Goal: Task Accomplishment & Management: Complete application form

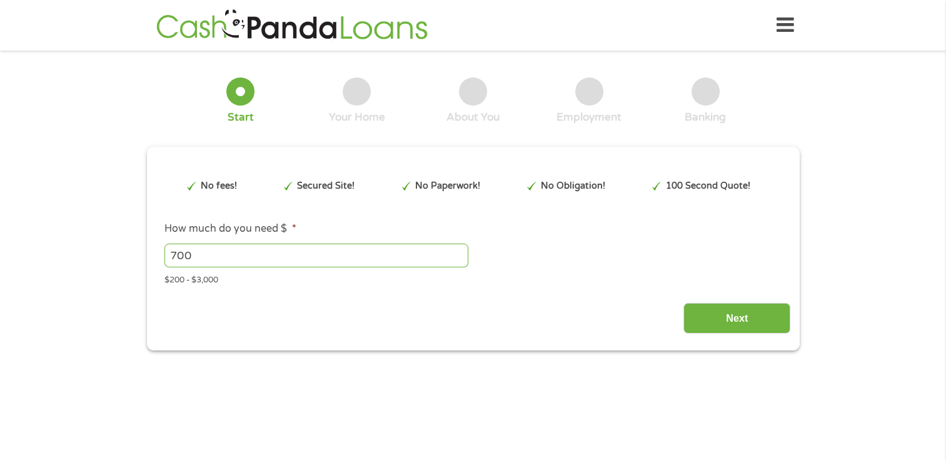
click at [462, 304] on div "Next" at bounding box center [473, 313] width 635 height 39
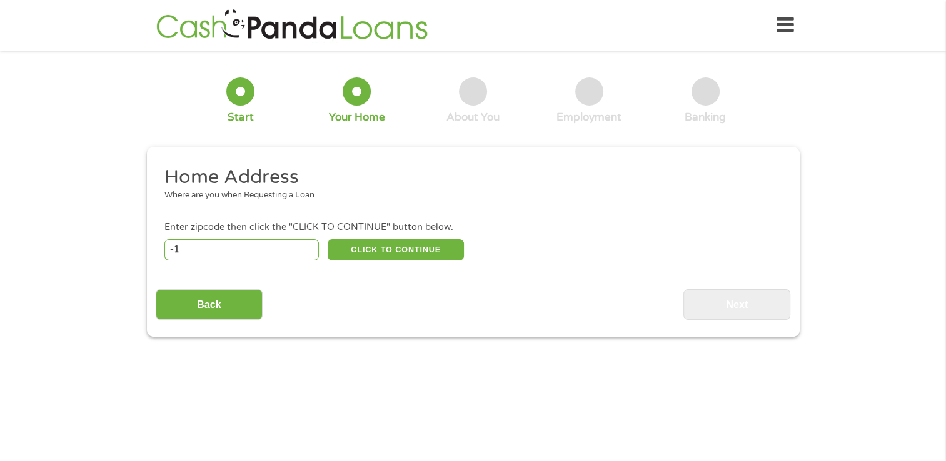
type input "-1"
click at [306, 251] on input "-1" at bounding box center [241, 249] width 154 height 21
type input "04607"
click at [353, 246] on button "CLICK TO CONTINUE" at bounding box center [396, 249] width 136 height 21
type input "04607"
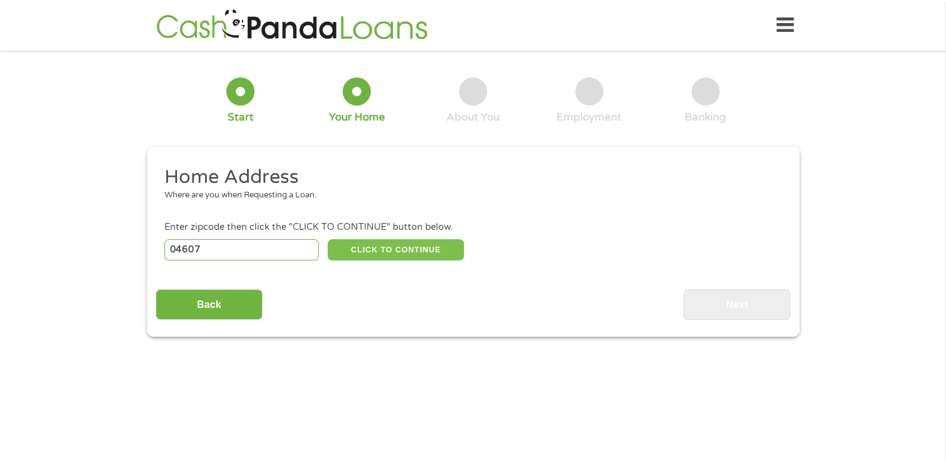
type input "[GEOGRAPHIC_DATA]"
select select "[US_STATE]"
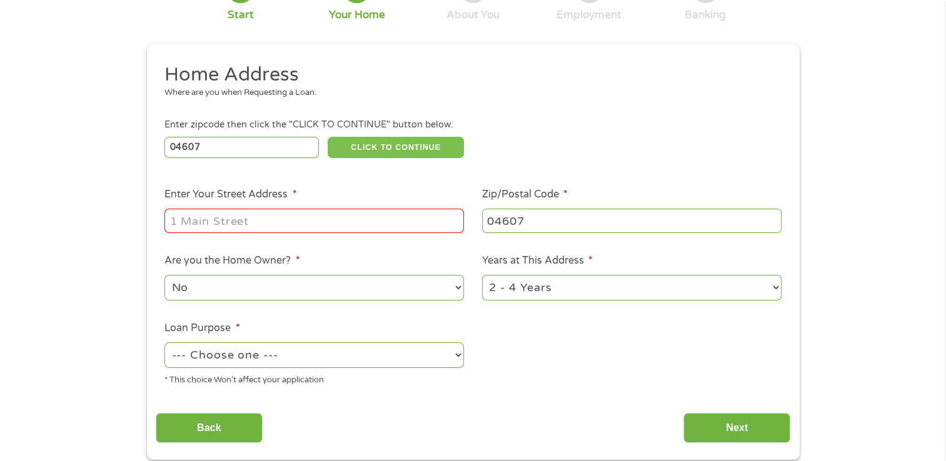
scroll to position [125, 0]
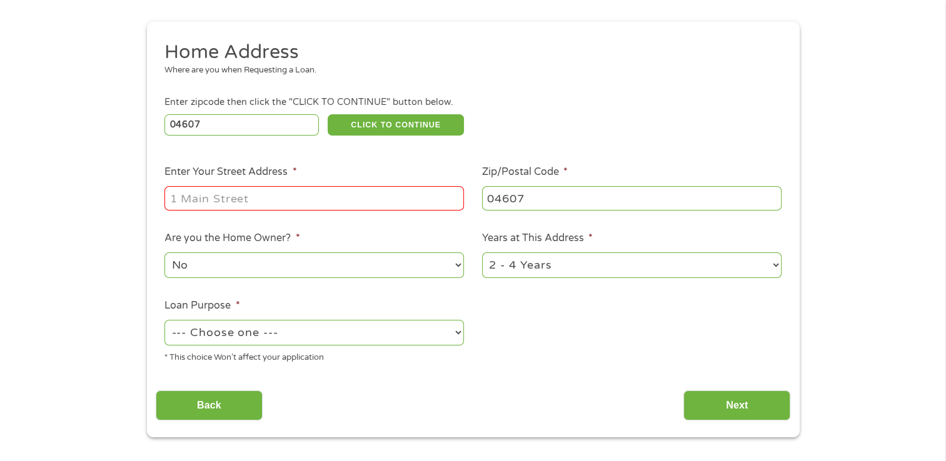
click at [318, 201] on input "Enter Your Street Address *" at bounding box center [313, 198] width 299 height 24
type input "[STREET_ADDRESS]"
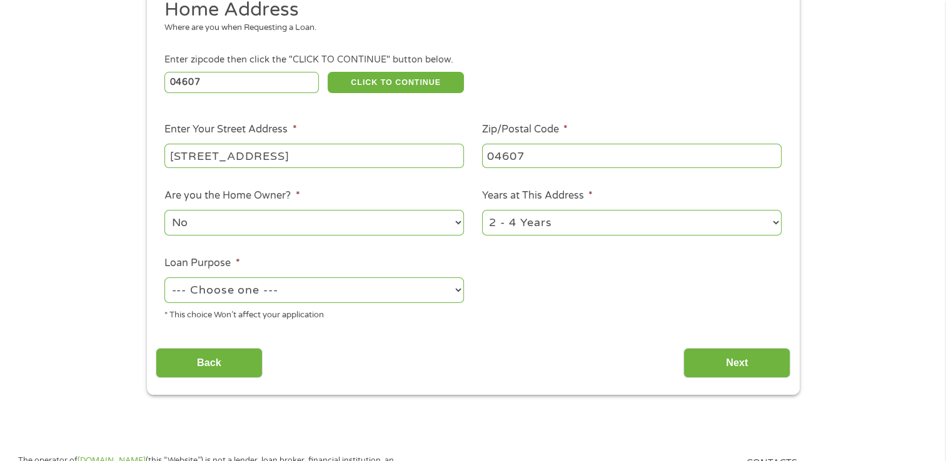
scroll to position [188, 0]
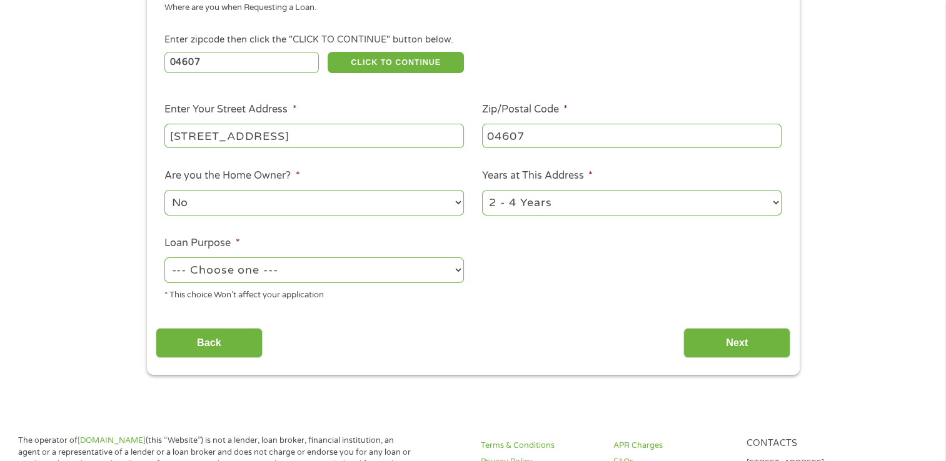
click at [457, 204] on select "No Yes" at bounding box center [313, 203] width 299 height 26
select select "yes"
click at [164, 191] on select "No Yes" at bounding box center [313, 203] width 299 height 26
click at [776, 204] on select "1 Year or less 1 - 2 Years 2 - 4 Years Over 4 Years" at bounding box center [631, 203] width 299 height 26
select select "60months"
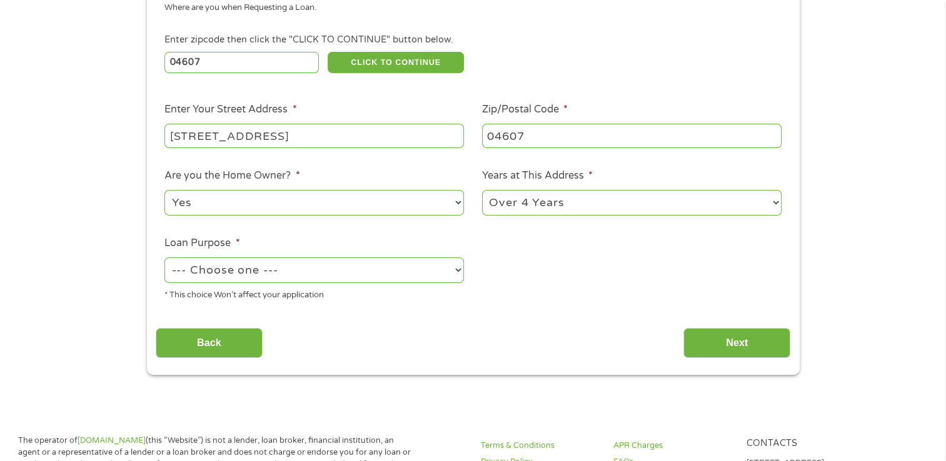
click at [482, 191] on select "1 Year or less 1 - 2 Years 2 - 4 Years Over 4 Years" at bounding box center [631, 203] width 299 height 26
click at [458, 271] on select "--- Choose one --- Pay Bills Debt Consolidation Home Improvement Major Purchase…" at bounding box center [313, 271] width 299 height 26
select select "other"
click at [164, 259] on select "--- Choose one --- Pay Bills Debt Consolidation Home Improvement Major Purchase…" at bounding box center [313, 271] width 299 height 26
click at [726, 346] on input "Next" at bounding box center [736, 343] width 107 height 31
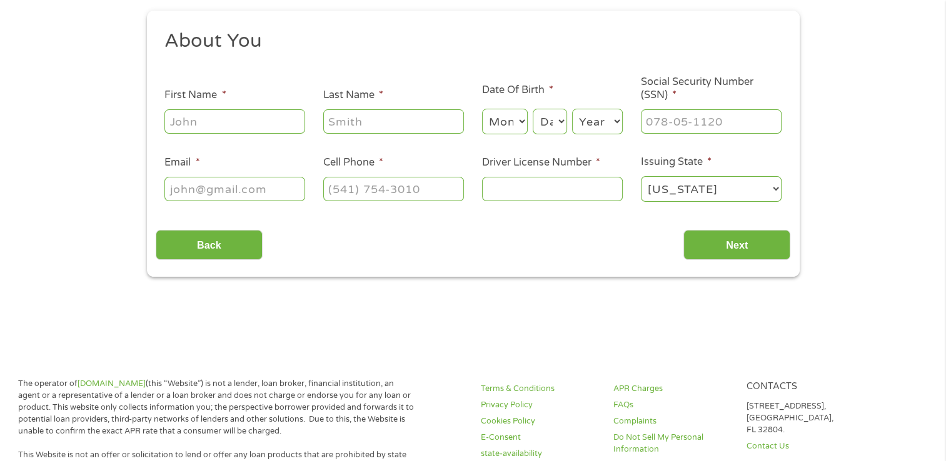
scroll to position [0, 0]
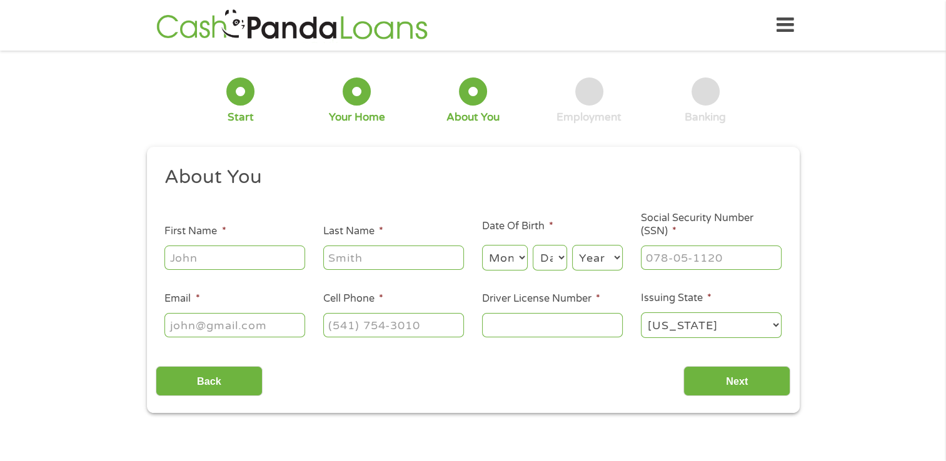
click at [279, 265] on input "First Name *" at bounding box center [234, 258] width 141 height 24
type input "[PERSON_NAME]"
type input "[EMAIL_ADDRESS][DOMAIN_NAME]"
type input "[PHONE_NUMBER]"
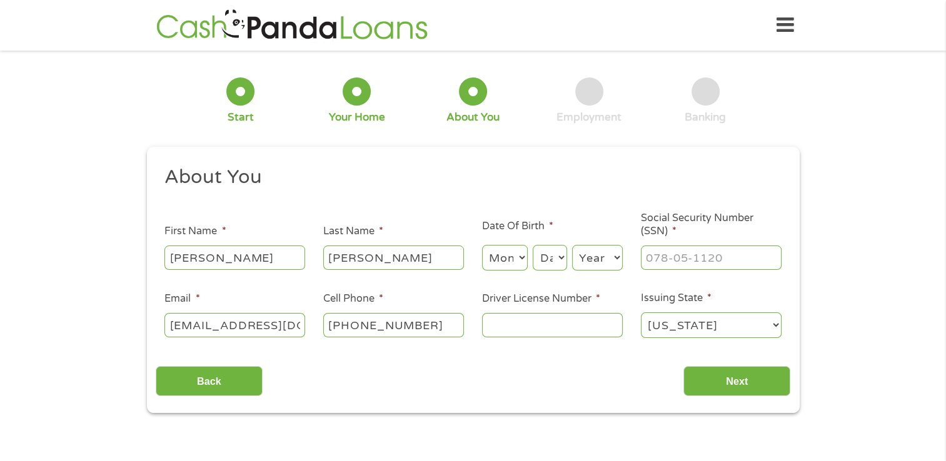
click at [513, 253] on select "Month 1 2 3 4 5 6 7 8 9 10 11 12" at bounding box center [505, 258] width 46 height 26
select select "9"
click at [482, 246] on select "Month 1 2 3 4 5 6 7 8 9 10 11 12" at bounding box center [505, 258] width 46 height 26
click at [561, 259] on select "Day 1 2 3 4 5 6 7 8 9 10 11 12 13 14 15 16 17 18 19 20 21 22 23 24 25 26 27 28 …" at bounding box center [550, 258] width 34 height 26
select select "23"
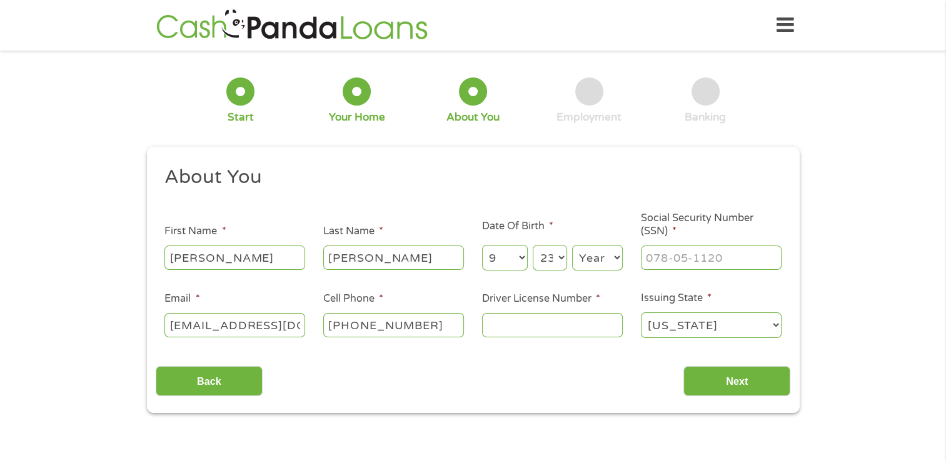
click at [533, 246] on select "Day 1 2 3 4 5 6 7 8 9 10 11 12 13 14 15 16 17 18 19 20 21 22 23 24 25 26 27 28 …" at bounding box center [550, 258] width 34 height 26
click at [617, 259] on select "Year [DATE] 2006 2005 2004 2003 2002 2001 2000 1999 1998 1997 1996 1995 1994 19…" at bounding box center [597, 258] width 51 height 26
select select "1945"
click at [572, 246] on select "Year [DATE] 2006 2005 2004 2003 2002 2001 2000 1999 1998 1997 1996 1995 1994 19…" at bounding box center [597, 258] width 51 height 26
click at [597, 21] on div "Home Get Loan Offer How it works FAQs Blog Cash Loans Quick Loans Online Loans …" at bounding box center [473, 25] width 641 height 39
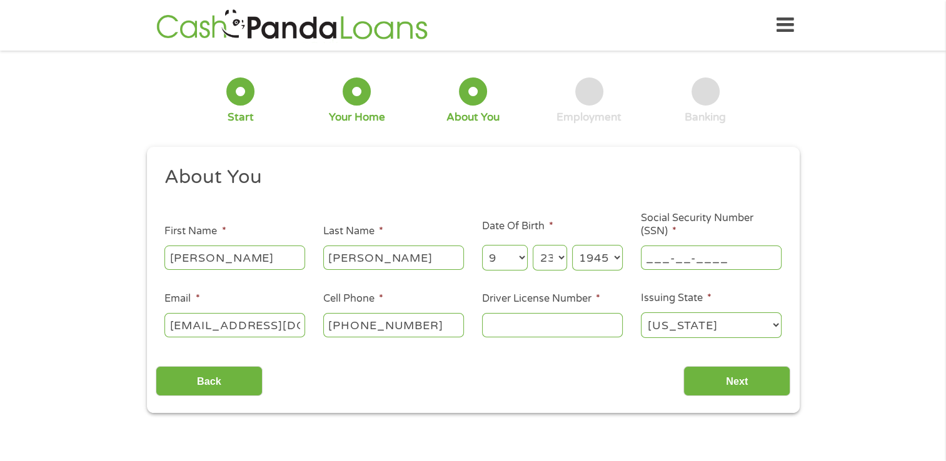
click at [733, 263] on input "___-__-____" at bounding box center [711, 258] width 141 height 24
type input "168-36-3345"
click at [585, 330] on input "Driver License Number *" at bounding box center [552, 325] width 141 height 24
type input "4817191"
click at [712, 384] on input "Next" at bounding box center [736, 381] width 107 height 31
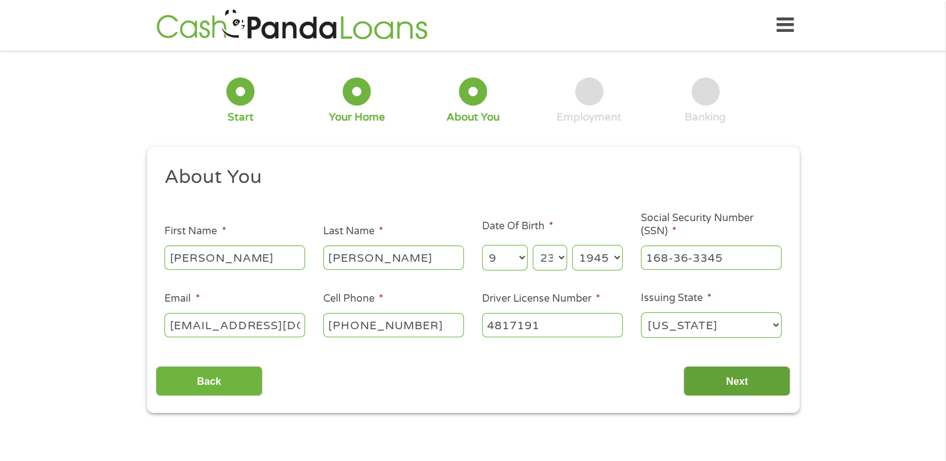
scroll to position [5, 5]
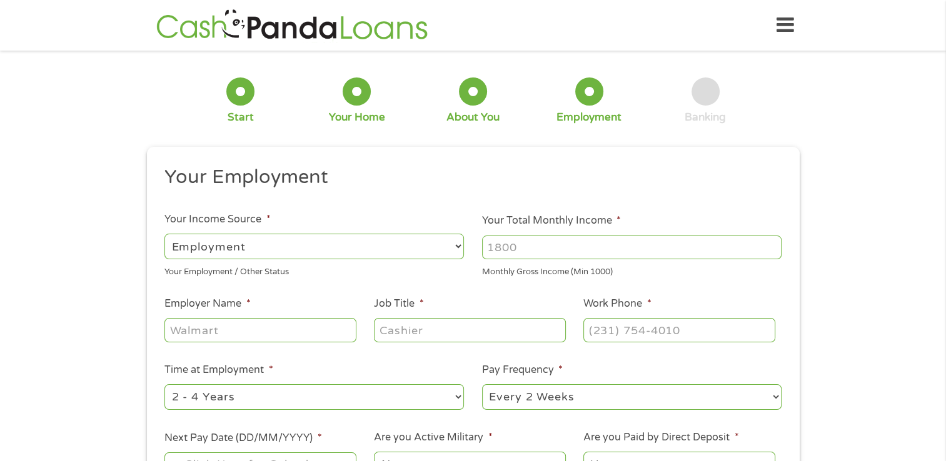
click at [734, 384] on div "--- Choose one --- Every 2 Weeks Every Week Monthly Semi-Monthly" at bounding box center [631, 398] width 299 height 30
click at [458, 246] on select "--- Choose one --- Employment [DEMOGRAPHIC_DATA] Benefits" at bounding box center [313, 247] width 299 height 26
select select "benefits"
click at [164, 234] on select "--- Choose one --- Employment [DEMOGRAPHIC_DATA] Benefits" at bounding box center [313, 247] width 299 height 26
type input "Other"
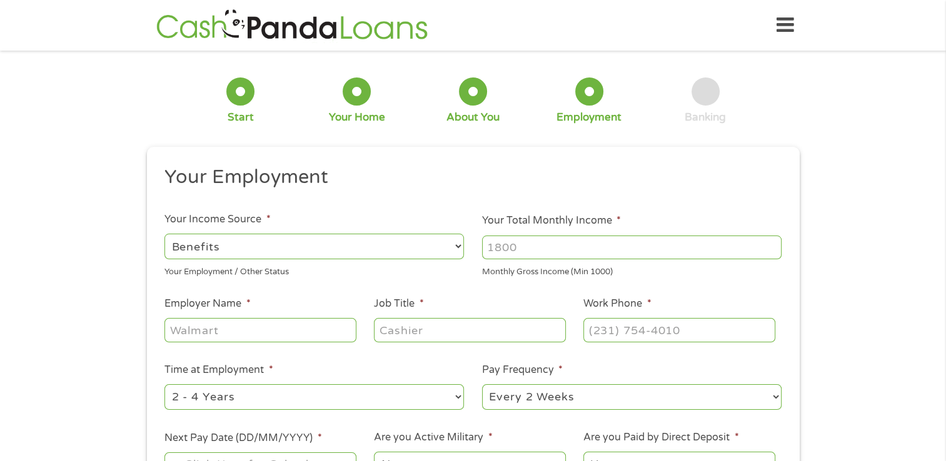
type input "[PHONE_NUMBER]"
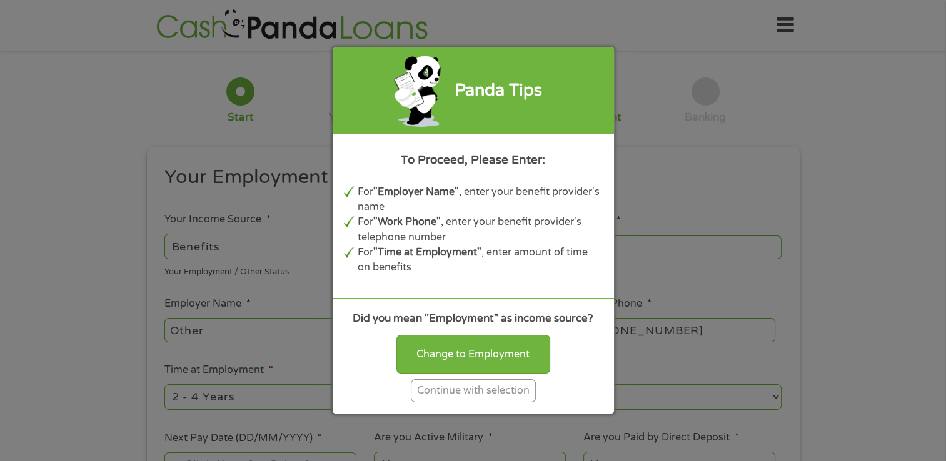
click at [485, 386] on div "Continue with selection" at bounding box center [473, 390] width 125 height 23
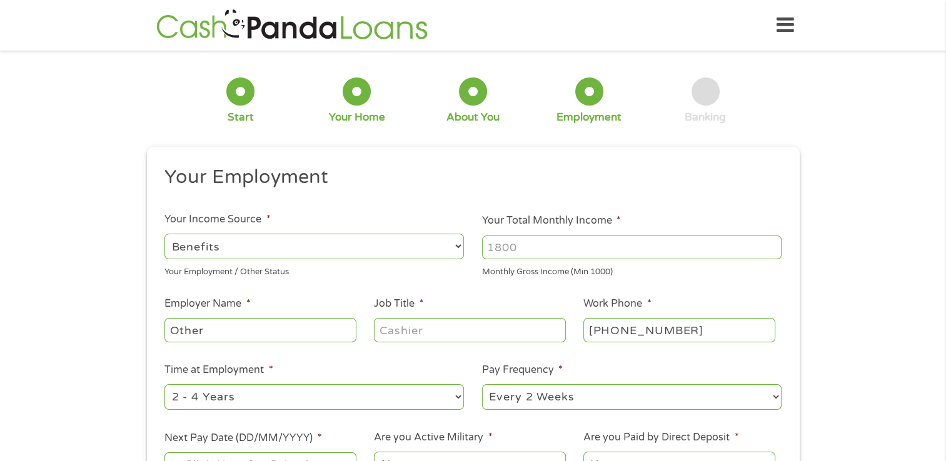
click at [565, 251] on input "Your Total Monthly Income *" at bounding box center [631, 248] width 299 height 24
type input "2435"
click at [346, 331] on input "Other" at bounding box center [259, 330] width 191 height 24
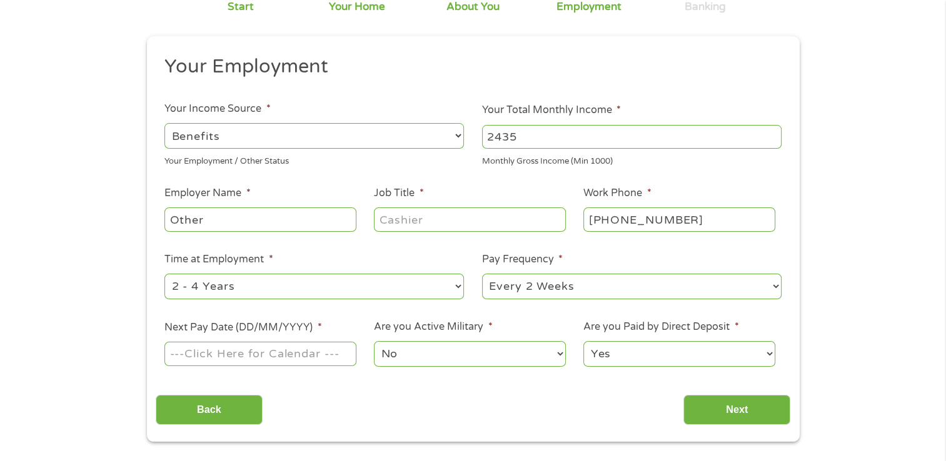
scroll to position [125, 0]
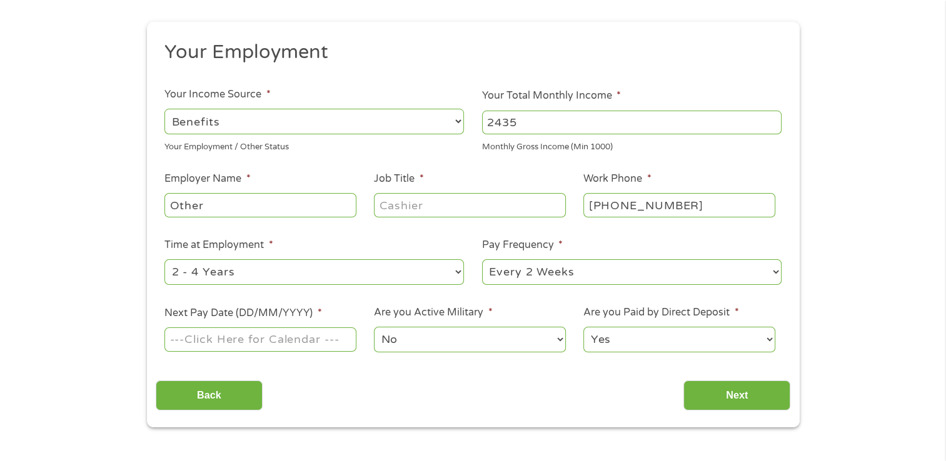
click at [338, 344] on input "Next Pay Date (DD/MM/YYYY) *" at bounding box center [259, 340] width 191 height 24
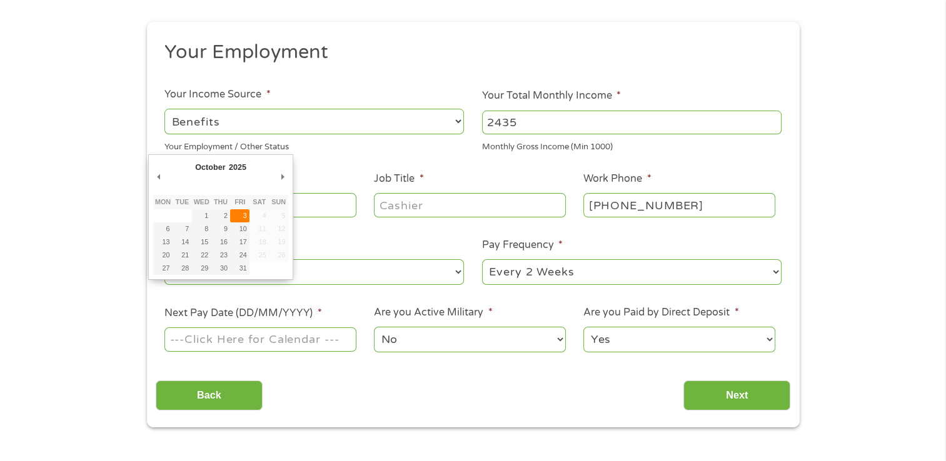
type input "[DATE]"
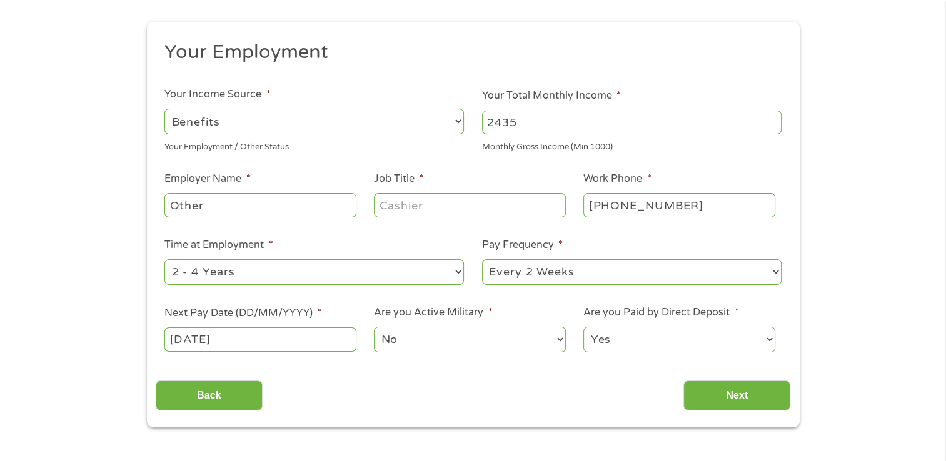
click at [773, 273] on select "--- Choose one --- Every 2 Weeks Every Week Monthly Semi-Monthly" at bounding box center [631, 272] width 299 height 26
select select "monthly"
click at [482, 260] on select "--- Choose one --- Every 2 Weeks Every Week Monthly Semi-Monthly" at bounding box center [631, 272] width 299 height 26
click at [457, 273] on select "--- Choose one --- 1 Year or less 1 - 2 Years 2 - 4 Years Over 4 Years" at bounding box center [313, 272] width 299 height 26
select select "60months"
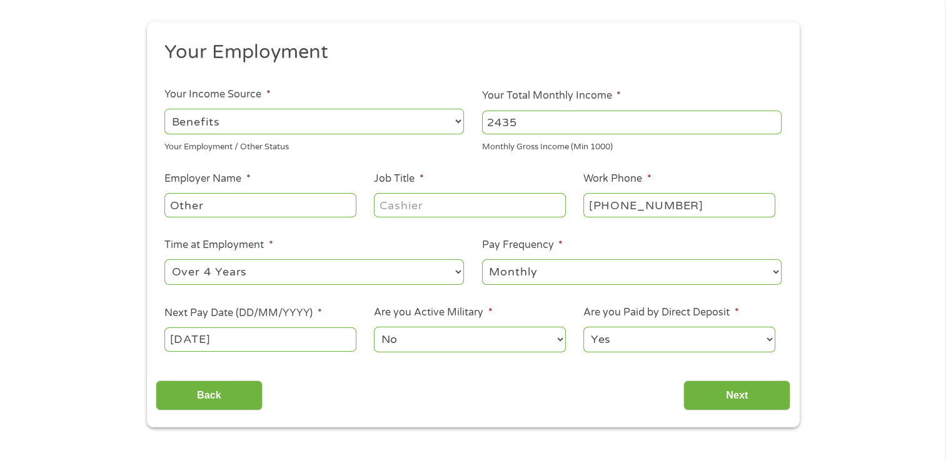
click at [164, 260] on select "--- Choose one --- 1 Year or less 1 - 2 Years 2 - 4 Years Over 4 Years" at bounding box center [313, 272] width 299 height 26
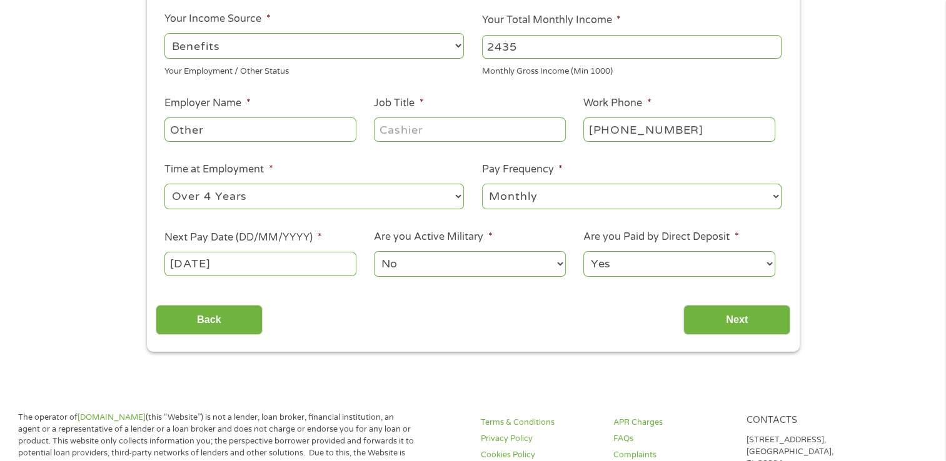
scroll to position [188, 0]
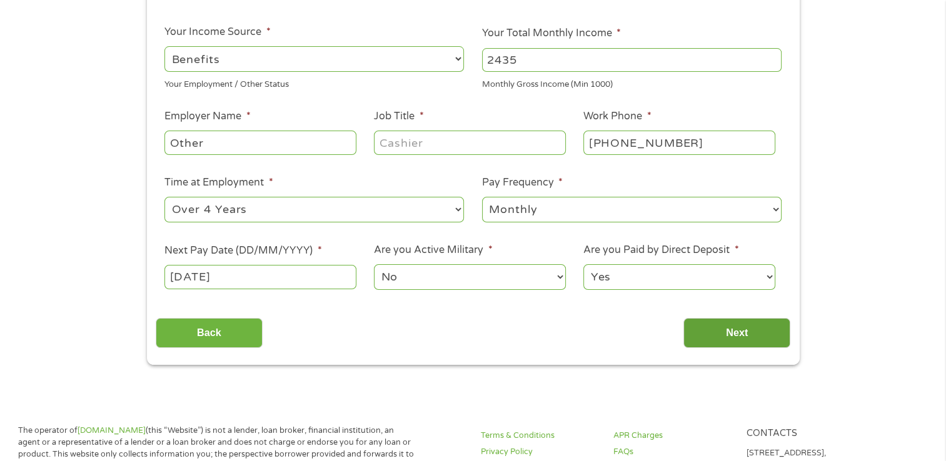
click at [734, 338] on input "Next" at bounding box center [736, 333] width 107 height 31
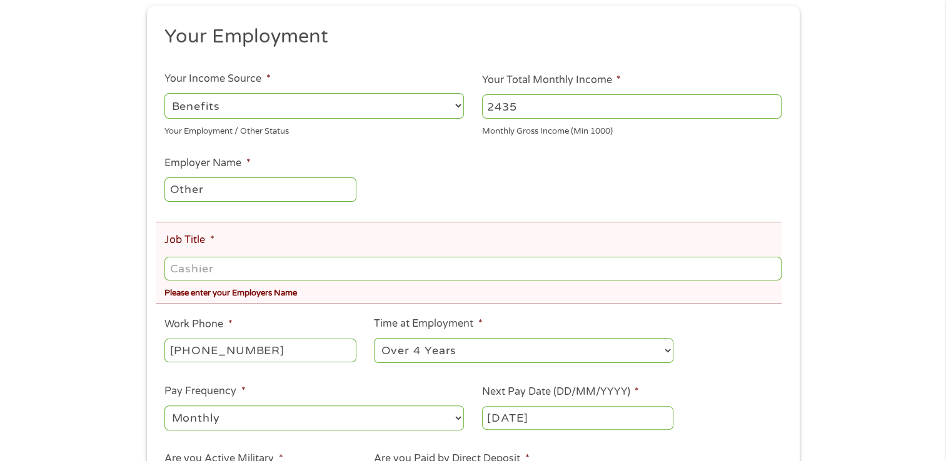
click at [271, 193] on input "Other" at bounding box center [259, 190] width 191 height 24
